Goal: Navigation & Orientation: Go to known website

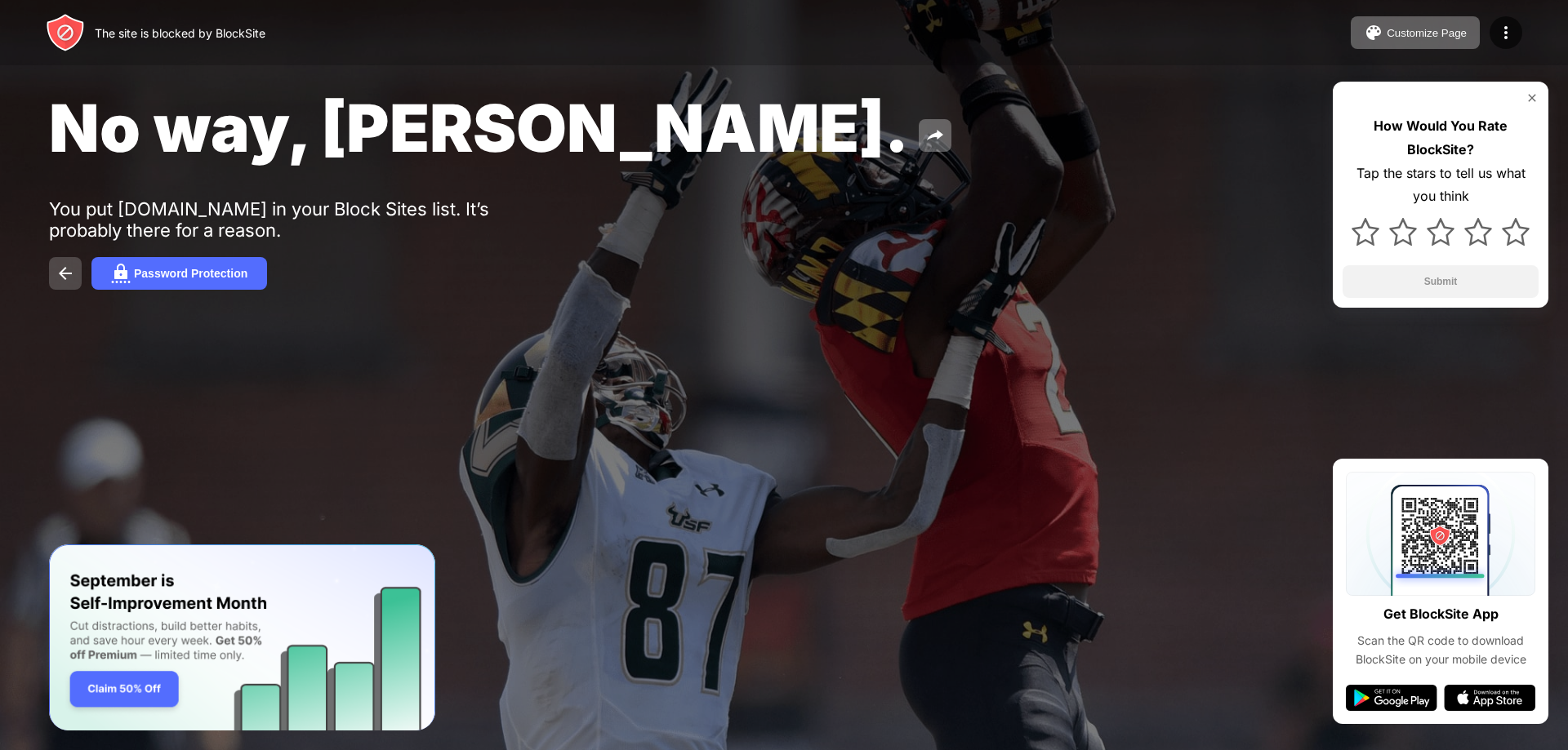
click at [55, 269] on button at bounding box center [66, 273] width 33 height 33
